Goal: Task Accomplishment & Management: Manage account settings

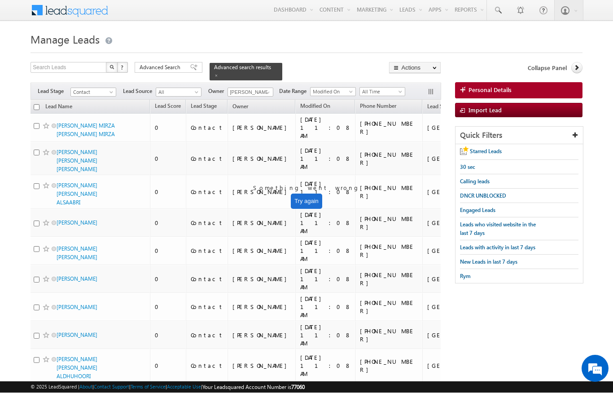
scroll to position [0, 0]
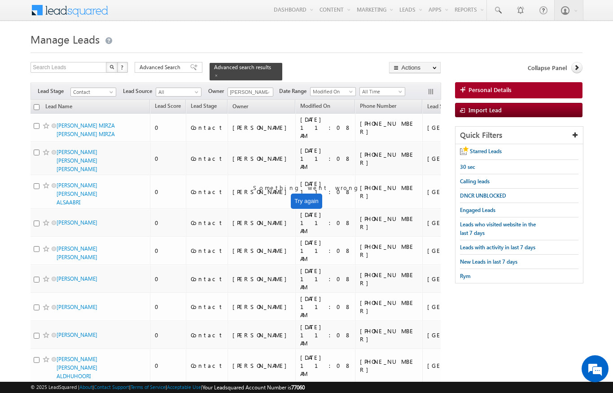
click at [35, 100] on th "Lead Name" at bounding box center [89, 107] width 121 height 14
click at [427, 105] on span "Lead Source" at bounding box center [441, 106] width 29 height 7
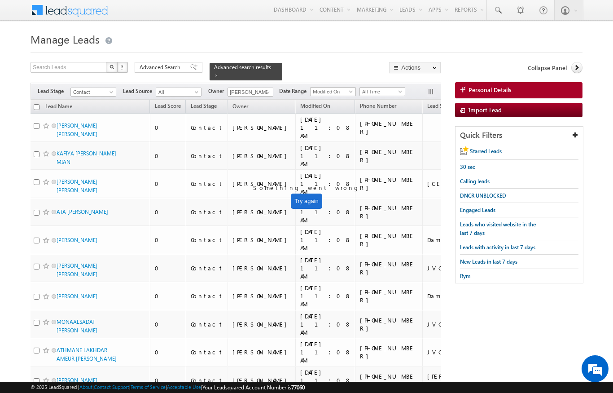
click at [35, 104] on input "checkbox" at bounding box center [37, 107] width 6 height 6
checkbox input "true"
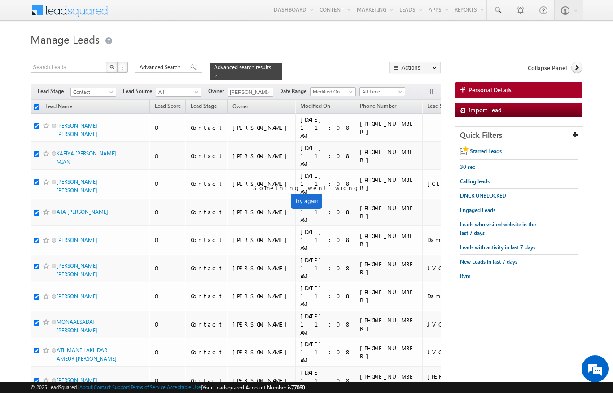
checkbox input "true"
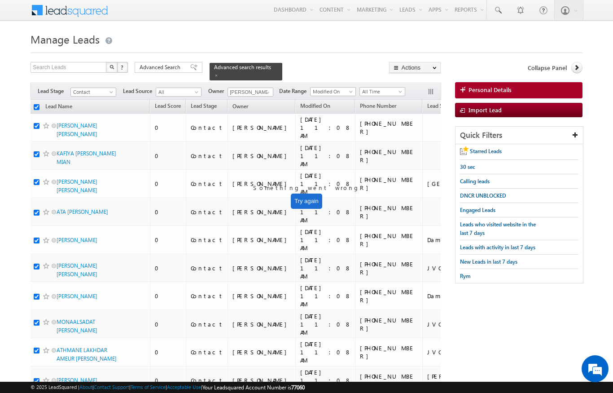
checkbox input "true"
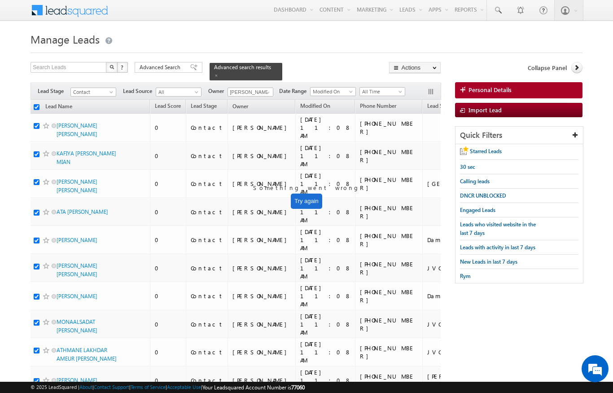
checkbox input "true"
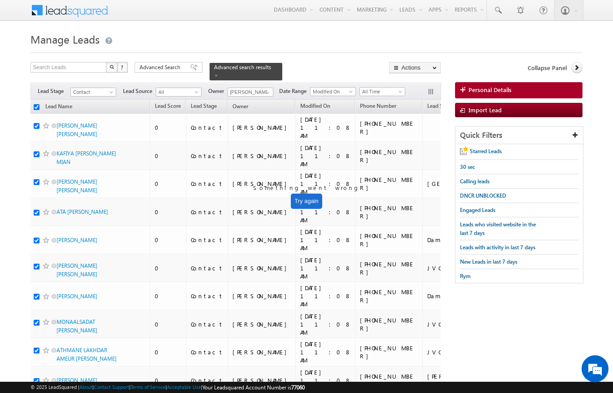
checkbox input "true"
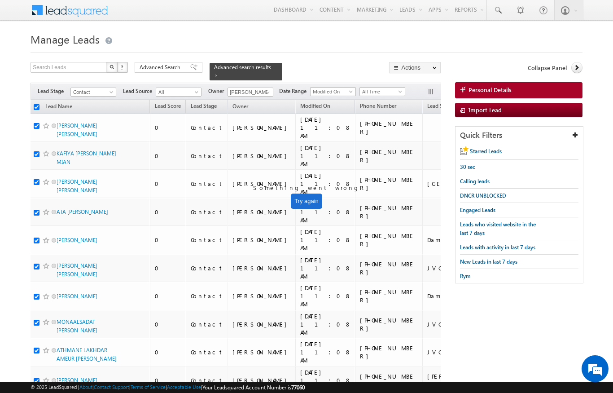
checkbox input "true"
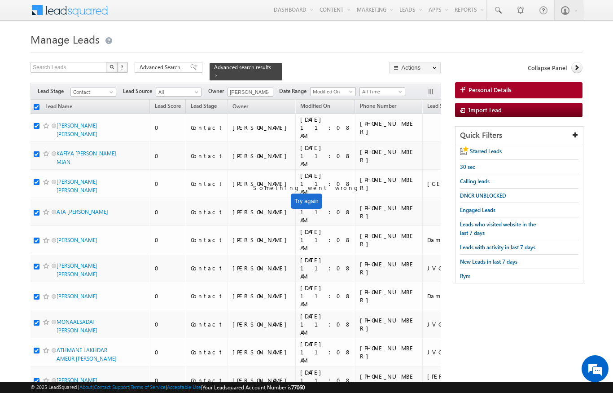
checkbox input "true"
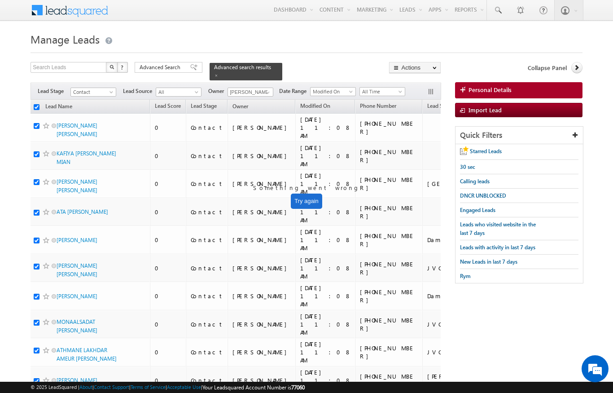
checkbox input "true"
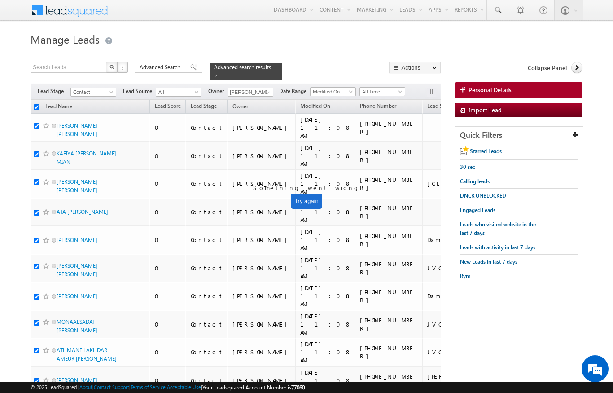
checkbox input "true"
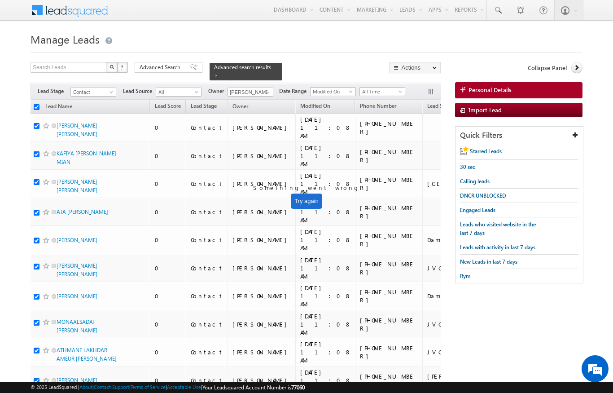
checkbox input "true"
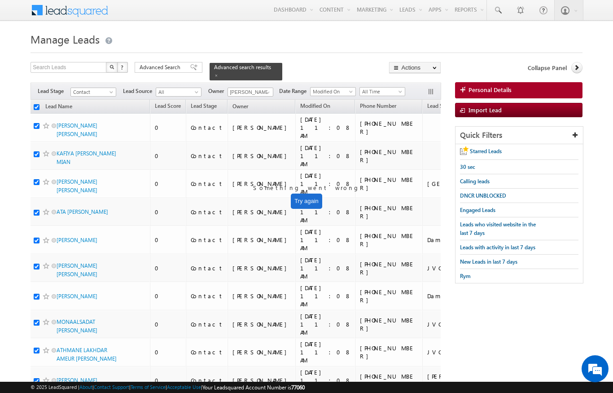
checkbox input "true"
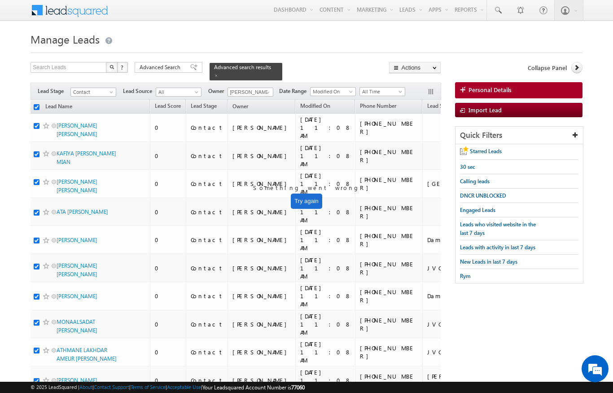
checkbox input "true"
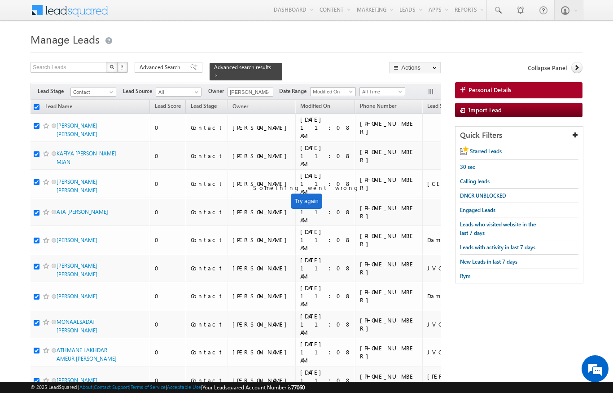
checkbox input "true"
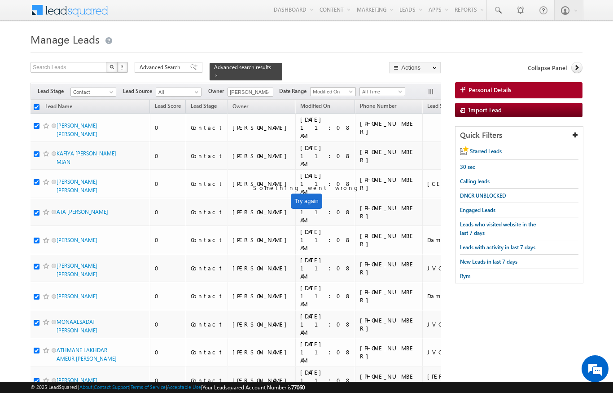
checkbox input "true"
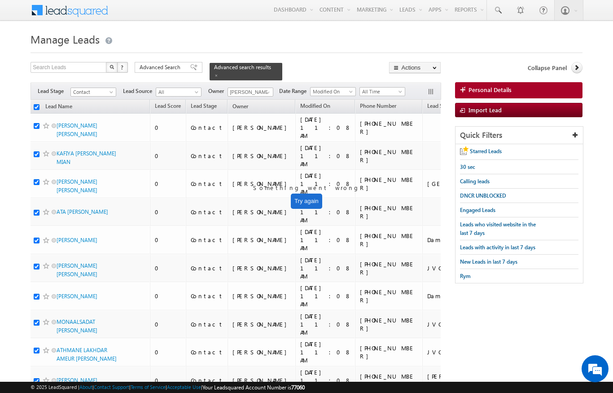
checkbox input "true"
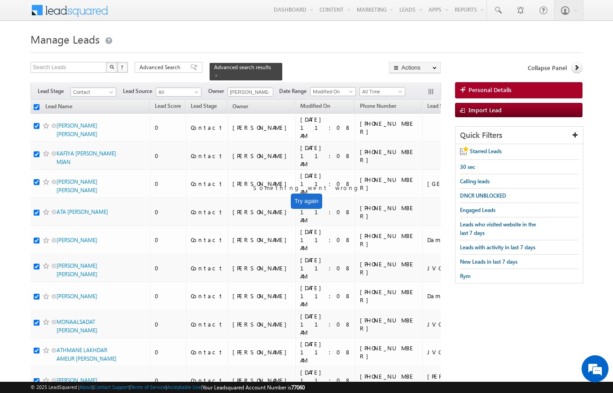
checkbox input "true"
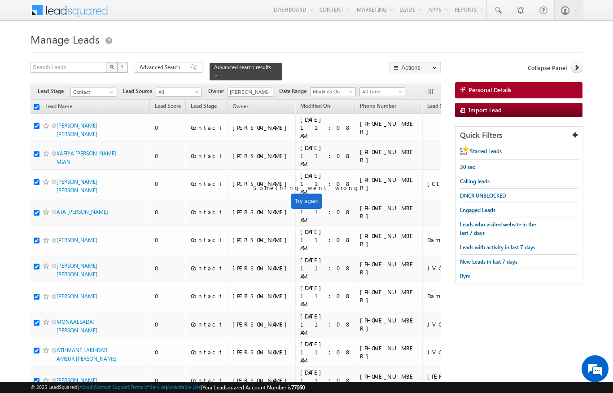
checkbox input "true"
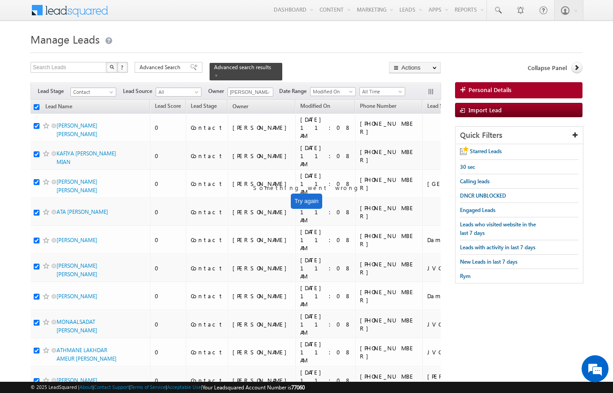
checkbox input "true"
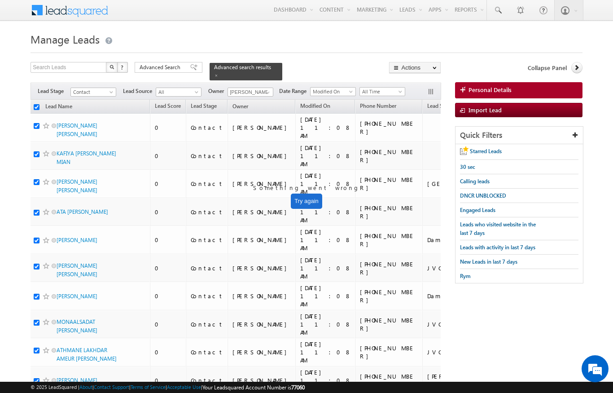
checkbox input "true"
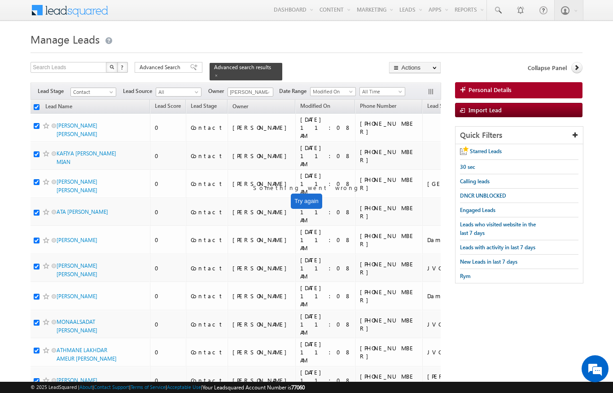
checkbox input "true"
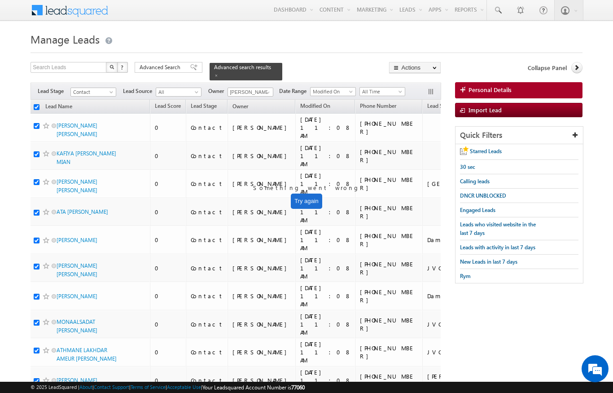
checkbox input "true"
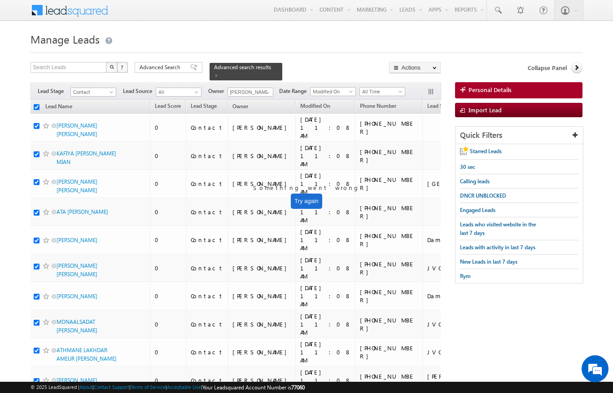
checkbox input "true"
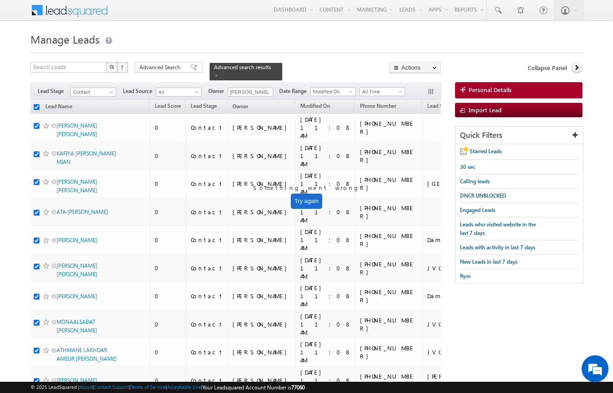
checkbox input "true"
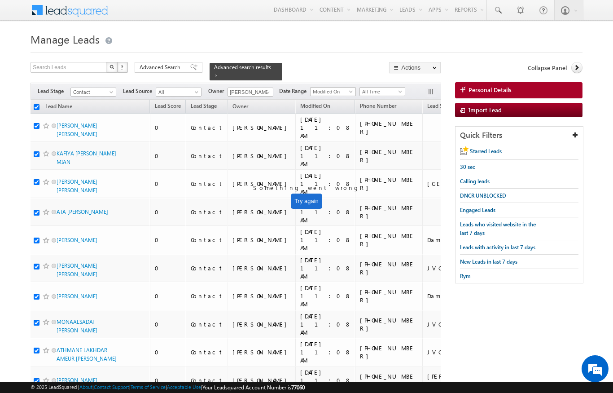
checkbox input "true"
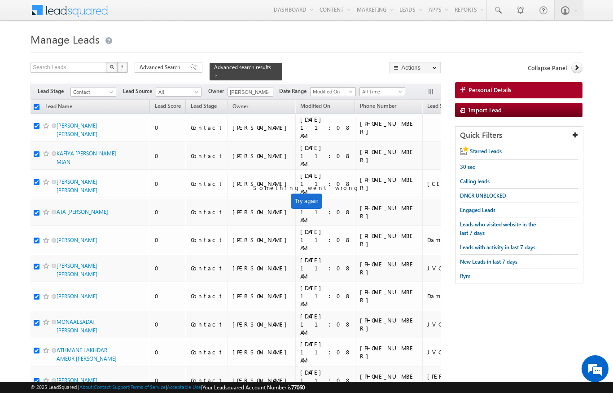
checkbox input "true"
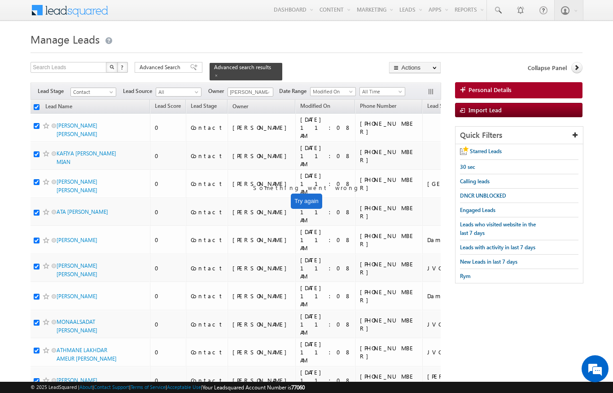
checkbox input "true"
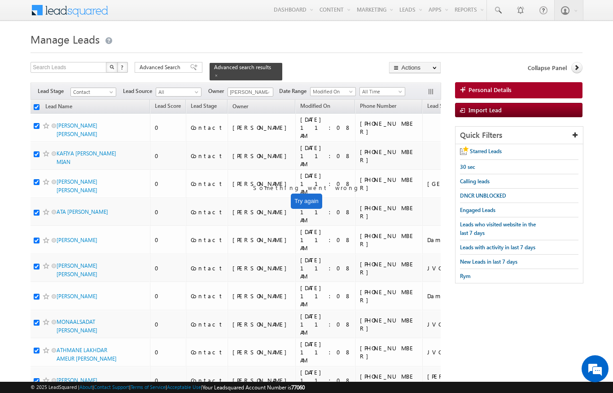
checkbox input "true"
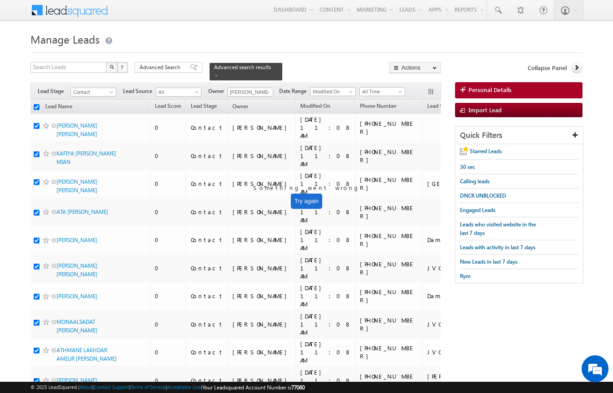
checkbox input "true"
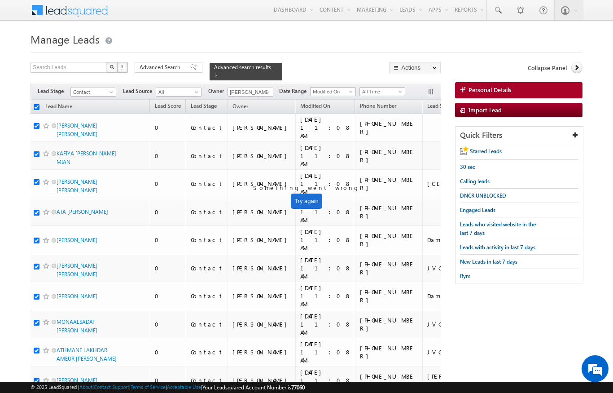
checkbox input "true"
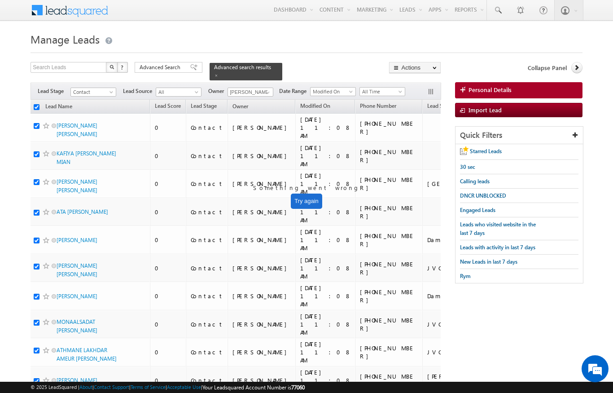
checkbox input "true"
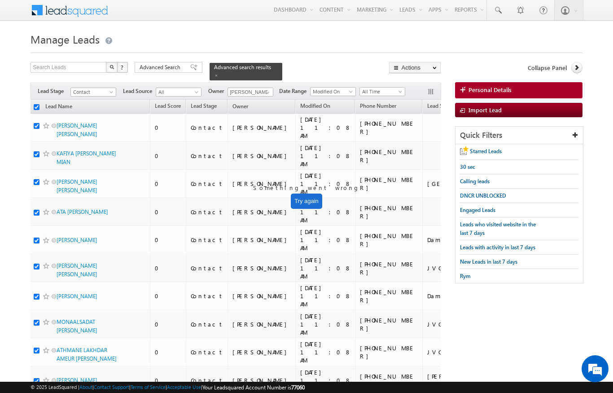
checkbox input "true"
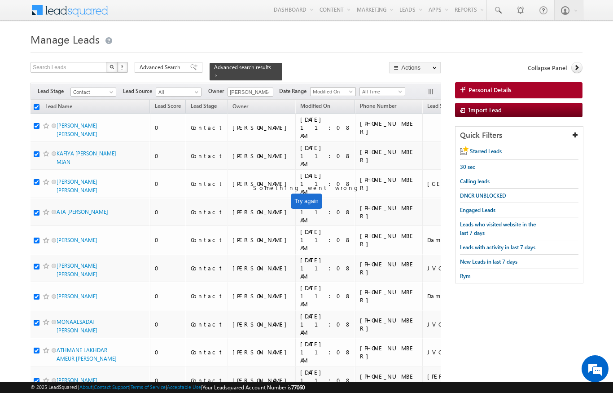
checkbox input "true"
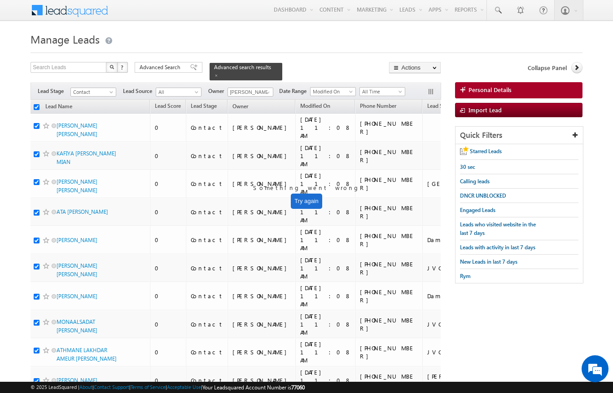
checkbox input "true"
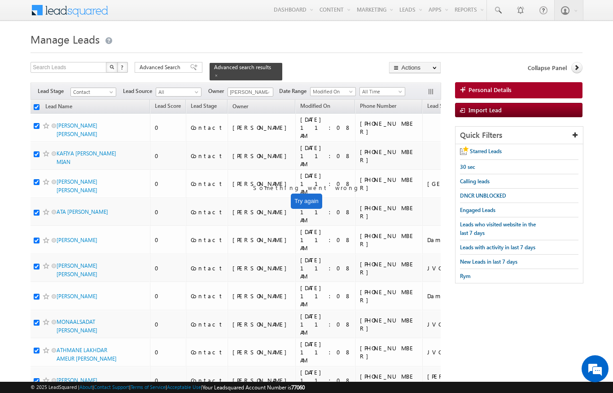
checkbox input "true"
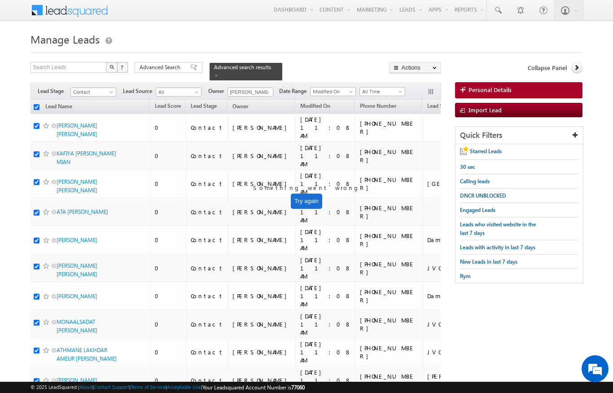
checkbox input "true"
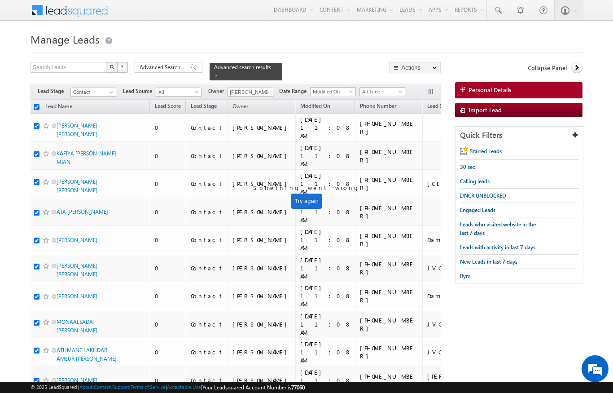
checkbox input "true"
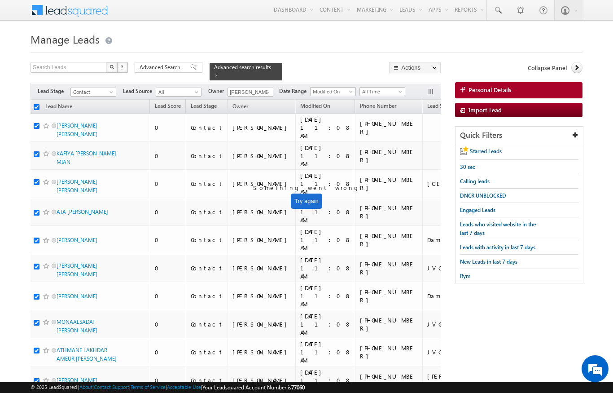
checkbox input "true"
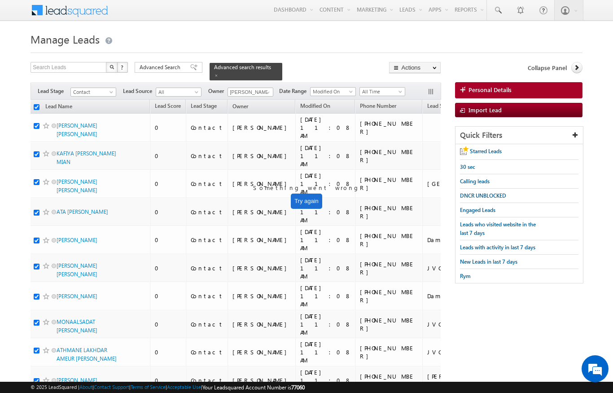
checkbox input "true"
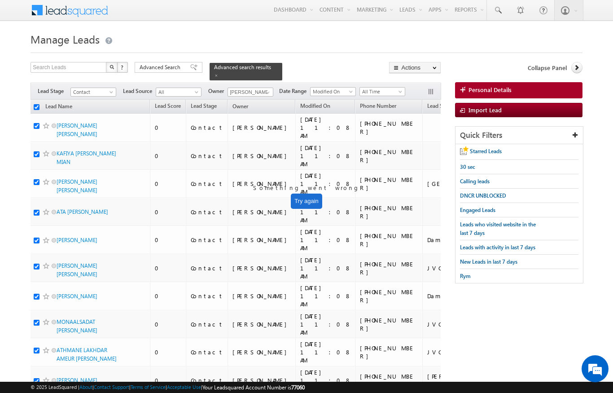
checkbox input "true"
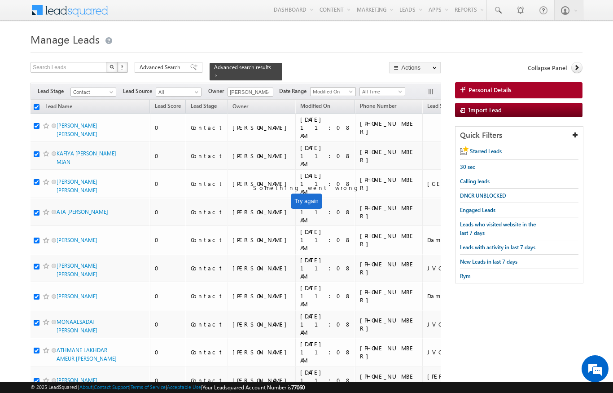
checkbox input "true"
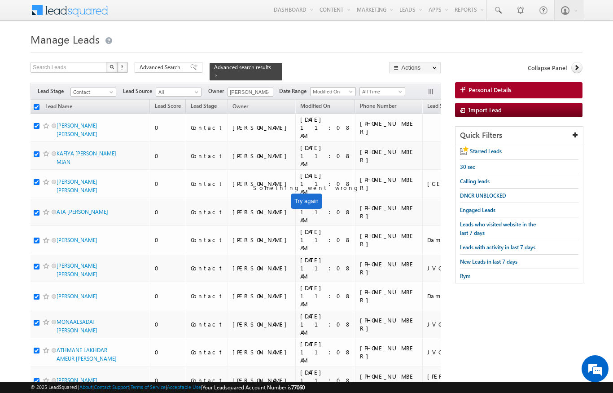
checkbox input "true"
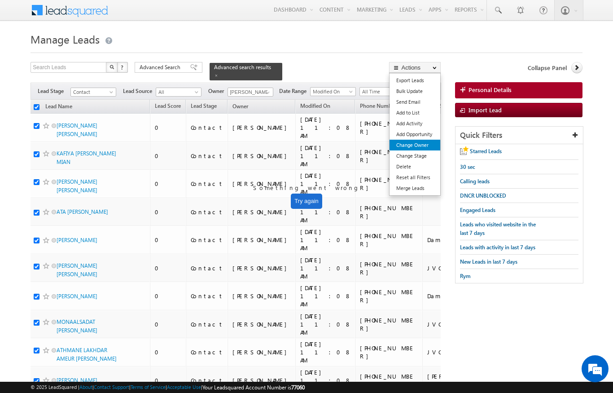
click at [427, 146] on link "Change Owner" at bounding box center [415, 145] width 51 height 11
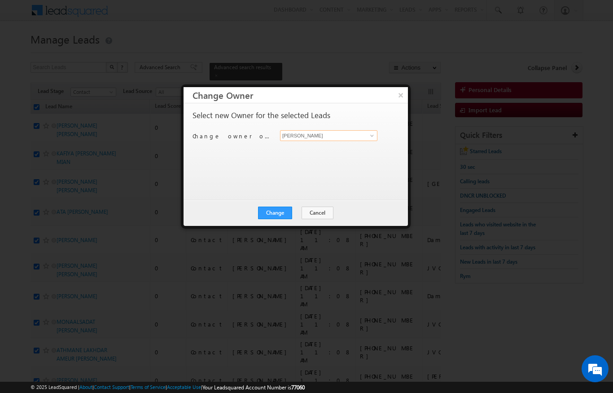
click at [356, 132] on input "[PERSON_NAME]" at bounding box center [328, 135] width 97 height 11
click at [341, 145] on link "[PERSON_NAME] [PERSON_NAME][EMAIL_ADDRESS][DOMAIN_NAME]" at bounding box center [328, 149] width 97 height 17
click at [281, 213] on button "Change" at bounding box center [275, 213] width 34 height 13
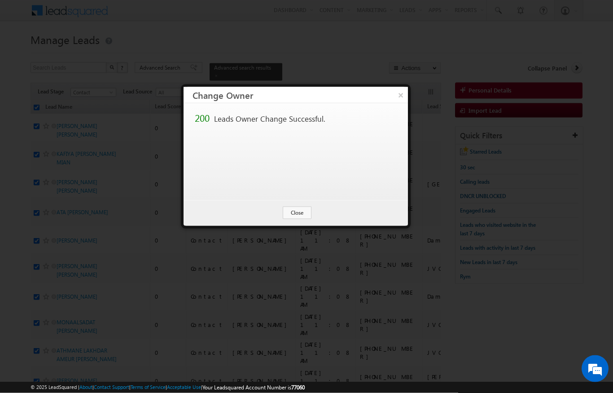
scroll to position [0, 0]
click at [303, 215] on button "Close" at bounding box center [297, 213] width 29 height 13
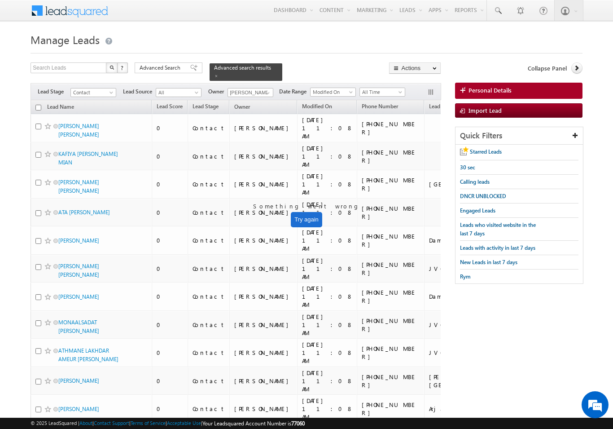
scroll to position [0, 0]
click at [38, 105] on input "checkbox" at bounding box center [38, 108] width 6 height 6
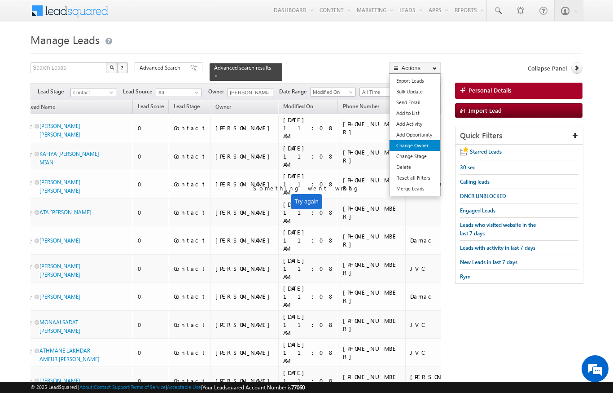
click at [426, 149] on link "Change Owner" at bounding box center [415, 145] width 51 height 11
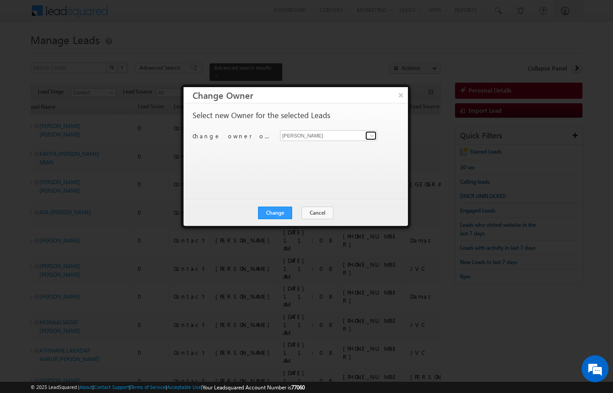
click at [371, 139] on link at bounding box center [370, 135] width 11 height 9
click at [333, 151] on span "[PERSON_NAME][EMAIL_ADDRESS][DOMAIN_NAME]" at bounding box center [324, 153] width 81 height 7
click at [278, 217] on button "Change" at bounding box center [275, 213] width 34 height 13
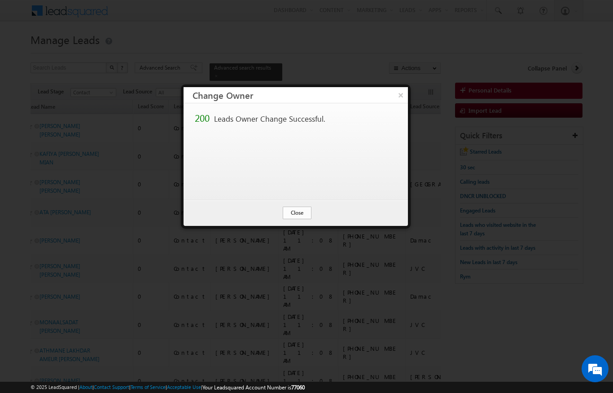
click at [306, 207] on button "Close" at bounding box center [297, 213] width 29 height 13
